Goal: Task Accomplishment & Management: Manage account settings

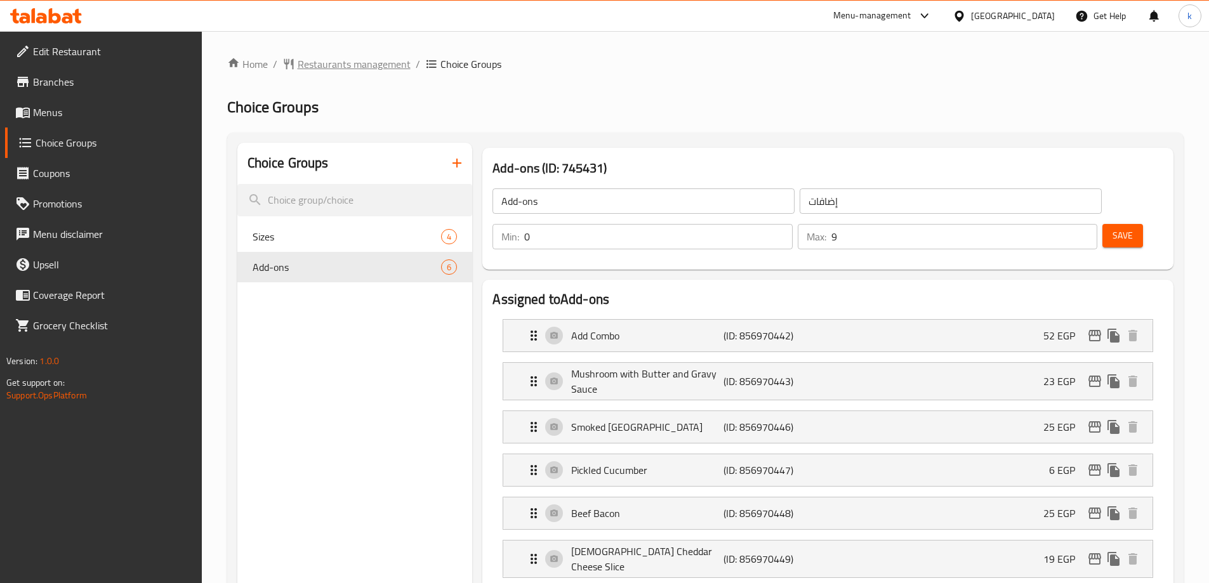
click at [347, 68] on span "Restaurants management" at bounding box center [354, 63] width 113 height 15
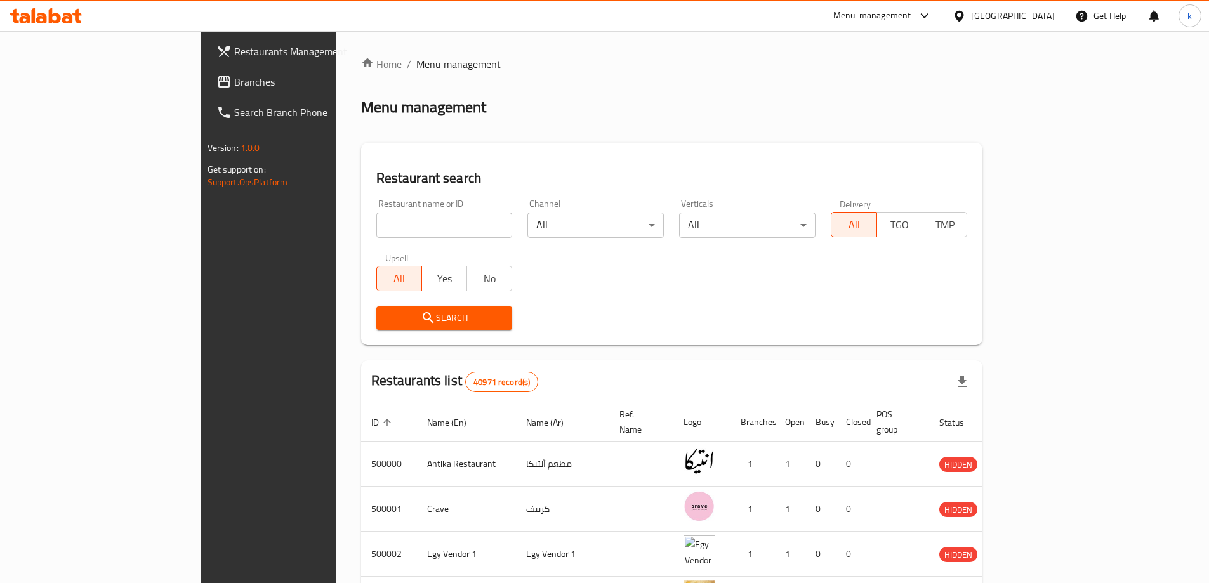
click at [206, 92] on link "Branches" at bounding box center [304, 82] width 197 height 30
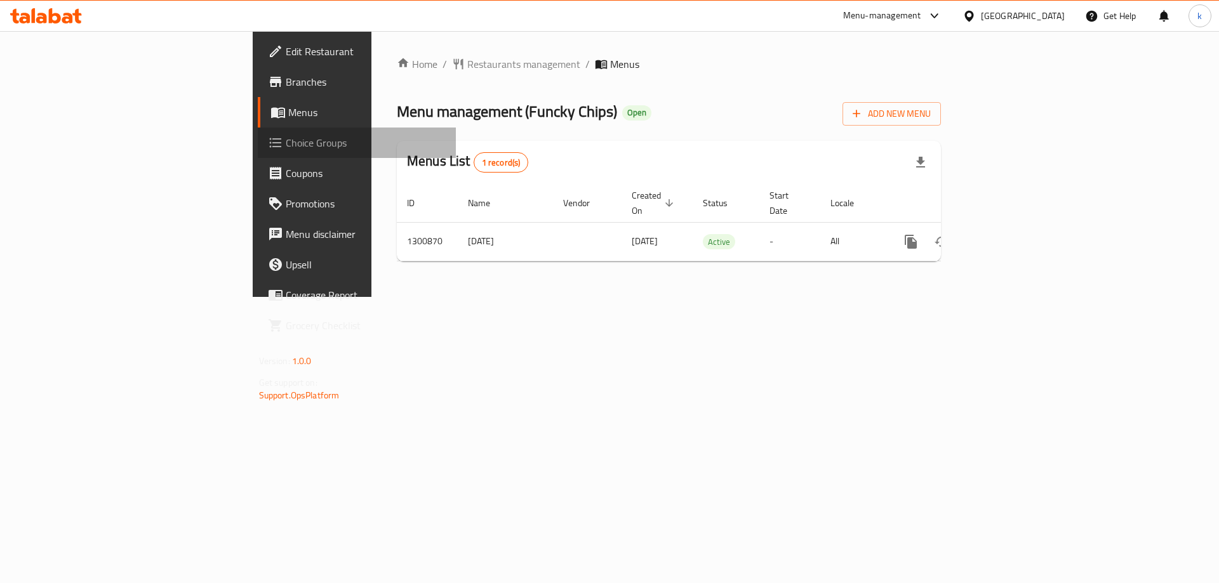
click at [286, 142] on span "Choice Groups" at bounding box center [366, 142] width 161 height 15
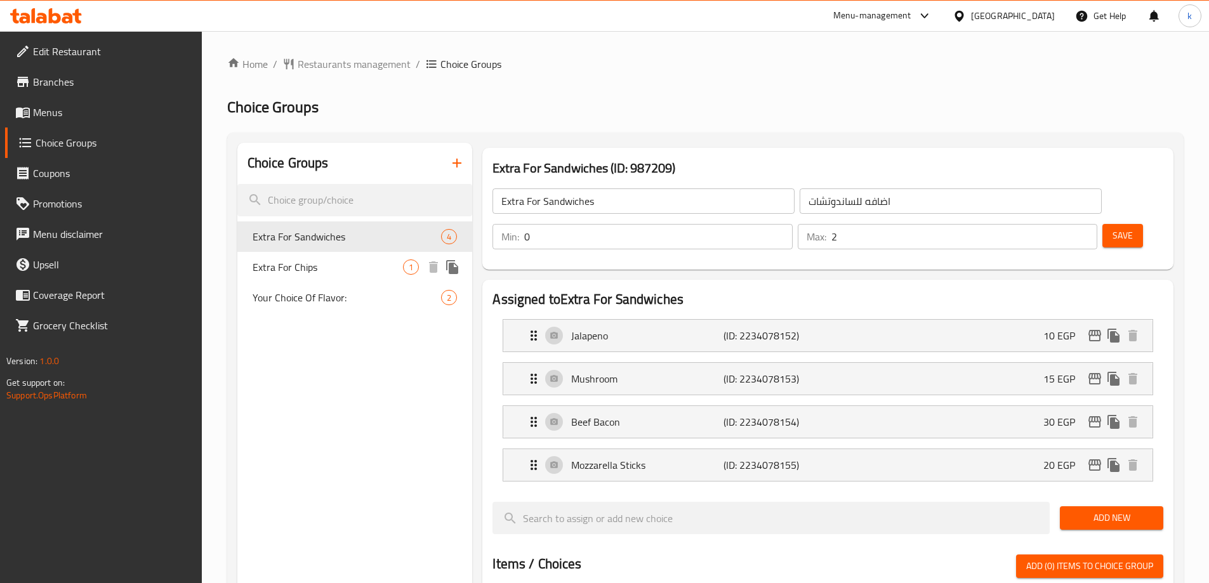
click at [321, 270] on span "Extra For Chips" at bounding box center [328, 267] width 151 height 15
type input "Extra For Chips"
type input "اضافه للبطاطس"
type input "1"
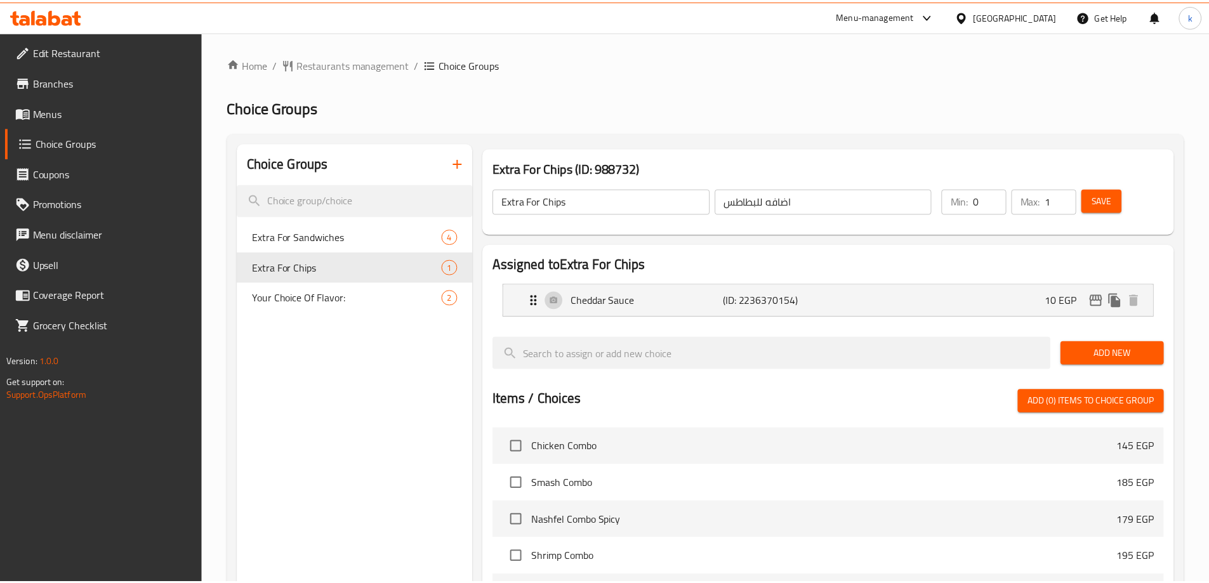
scroll to position [329, 0]
